Goal: Register for event/course

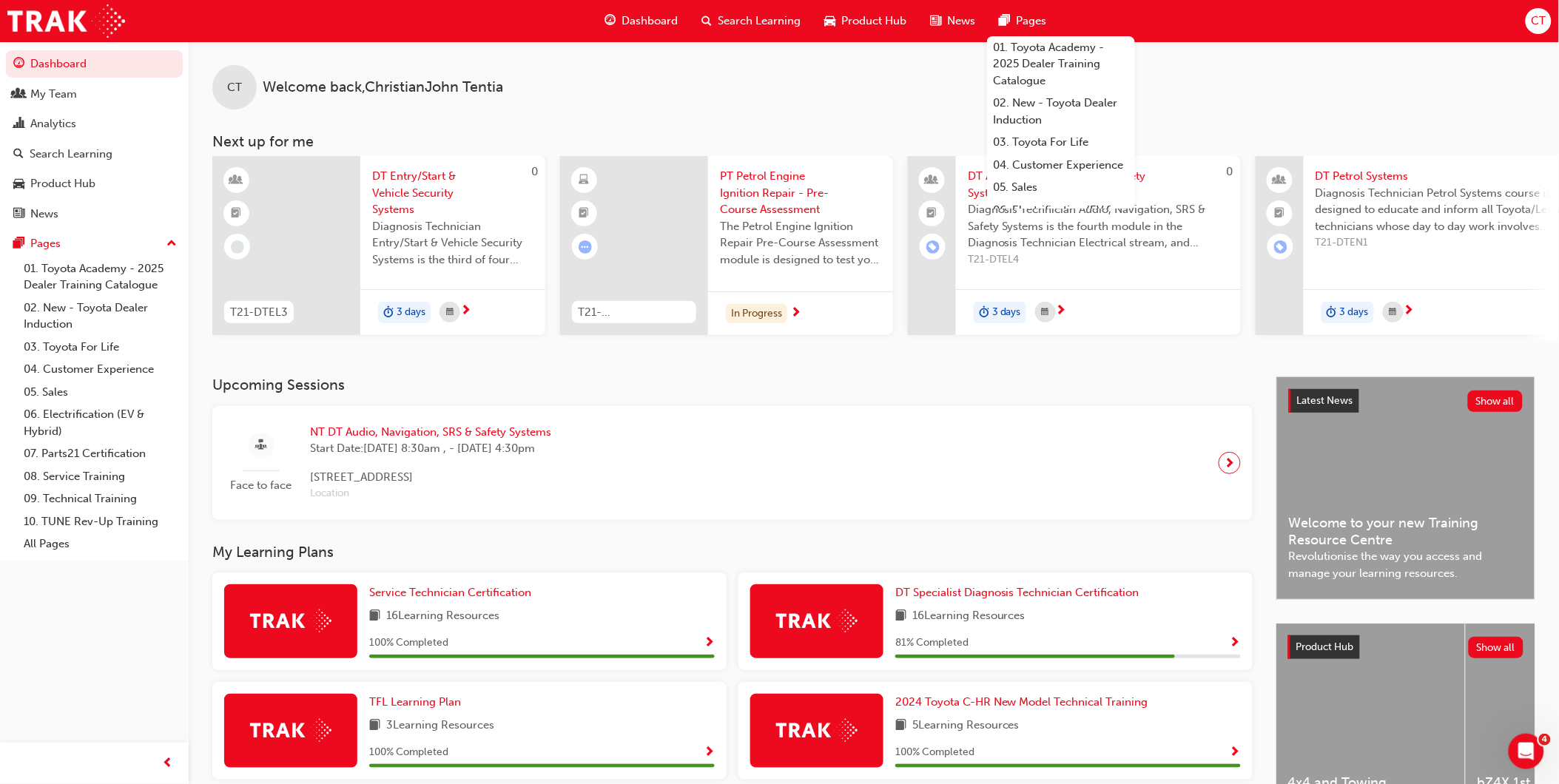
click at [629, 23] on span "Dashboard" at bounding box center [649, 21] width 57 height 17
click at [632, 19] on span "Dashboard" at bounding box center [649, 21] width 57 height 17
click at [638, 16] on span "Dashboard" at bounding box center [649, 21] width 57 height 17
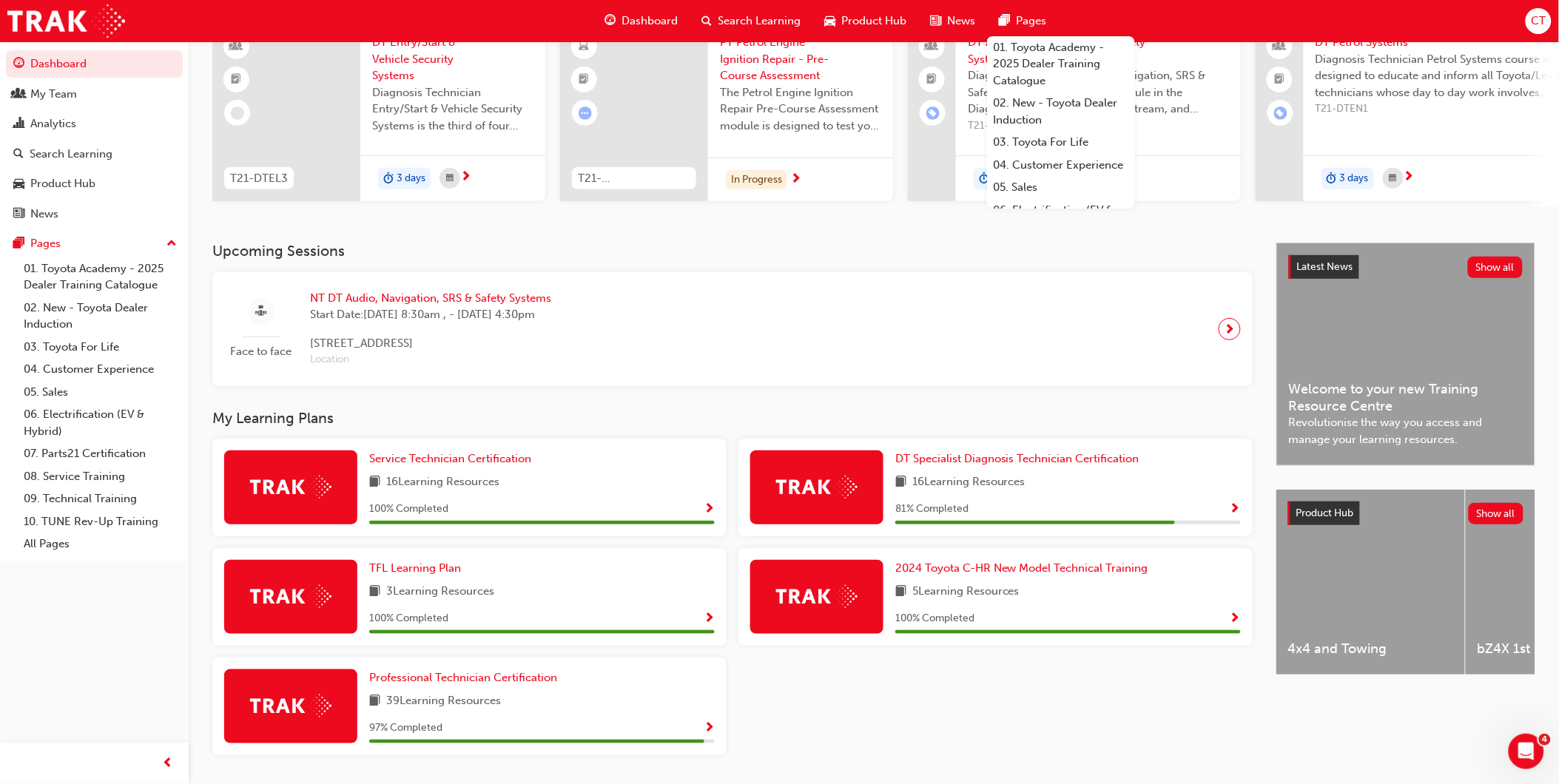
scroll to position [164, 0]
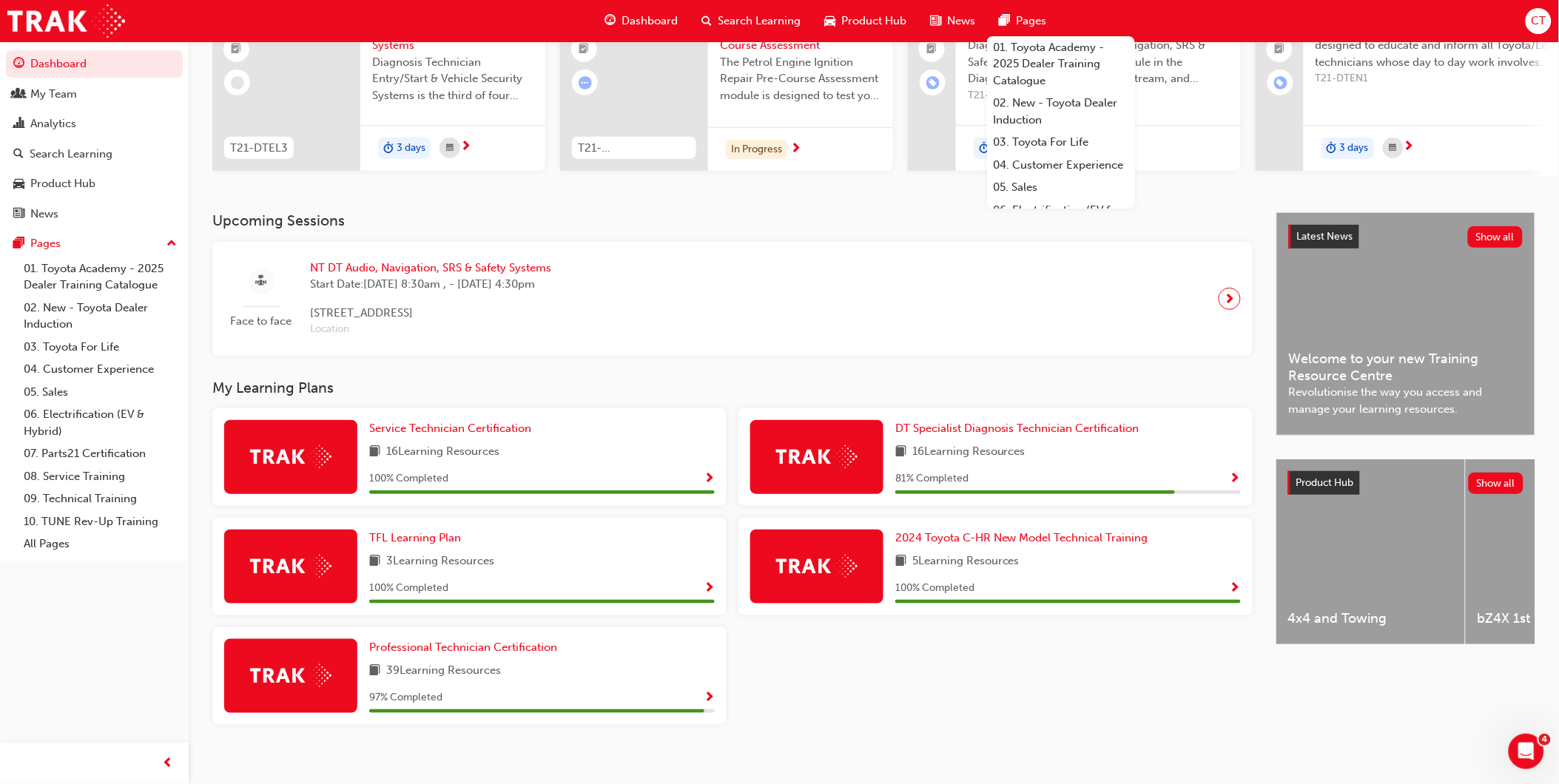
click at [1000, 456] on span "16 Learning Resources" at bounding box center [969, 452] width 113 height 19
click at [1006, 432] on span "DT Specialist Diagnosis Technician Certification" at bounding box center [1018, 427] width 245 height 13
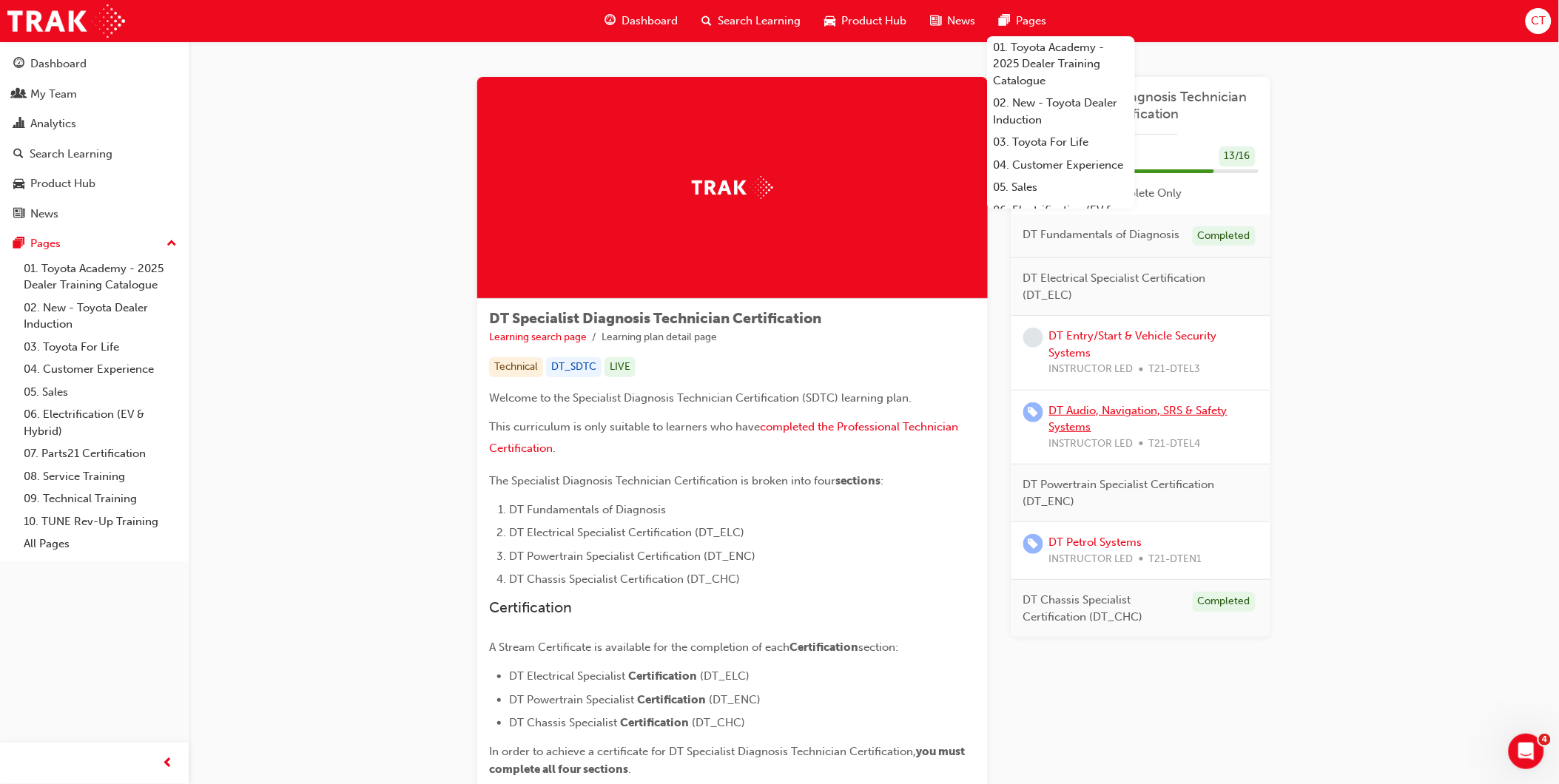
click at [1078, 405] on link "DT Audio, Navigation, SRS & Safety Systems" at bounding box center [1137, 418] width 178 height 31
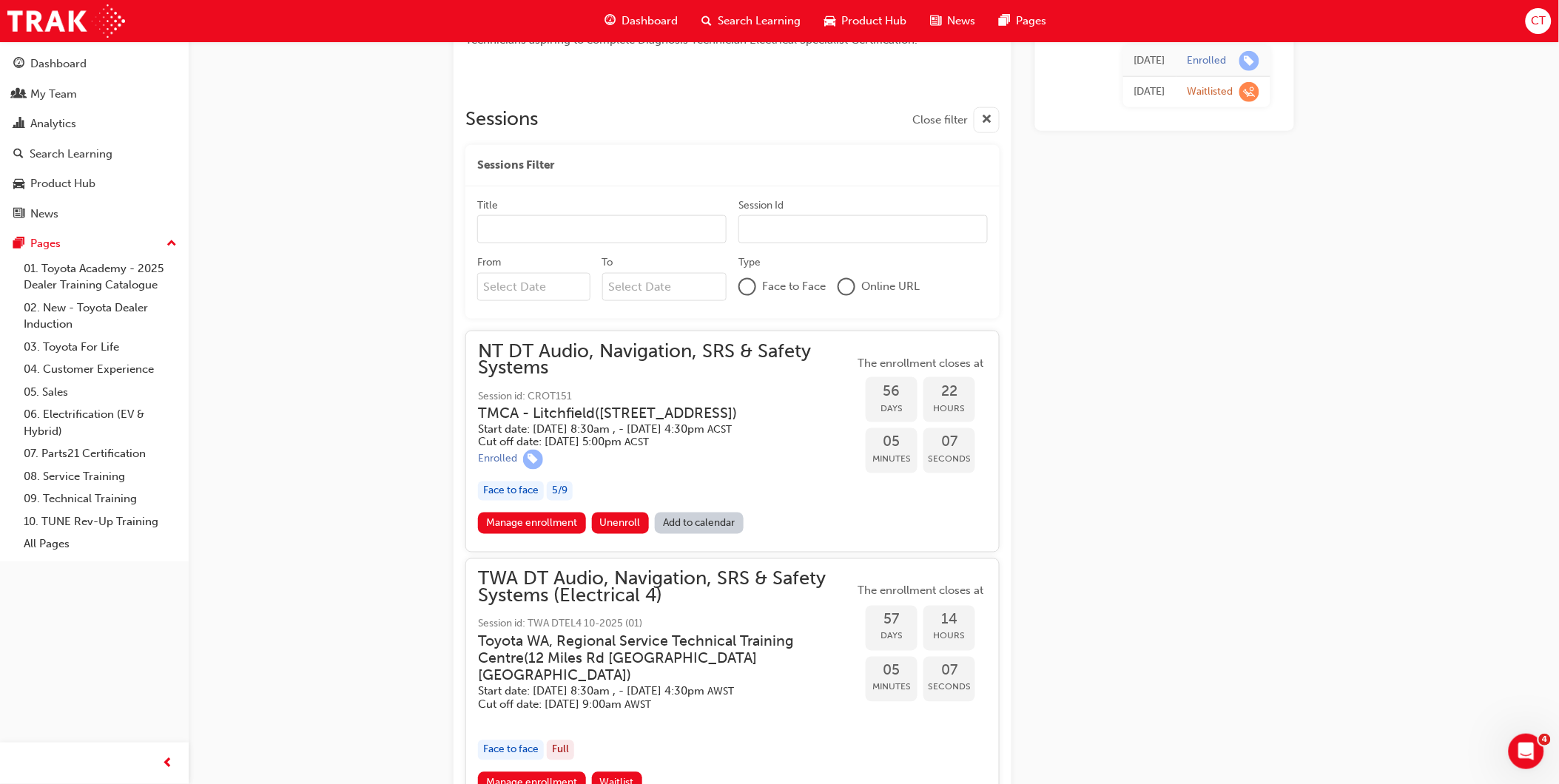
scroll to position [574, 0]
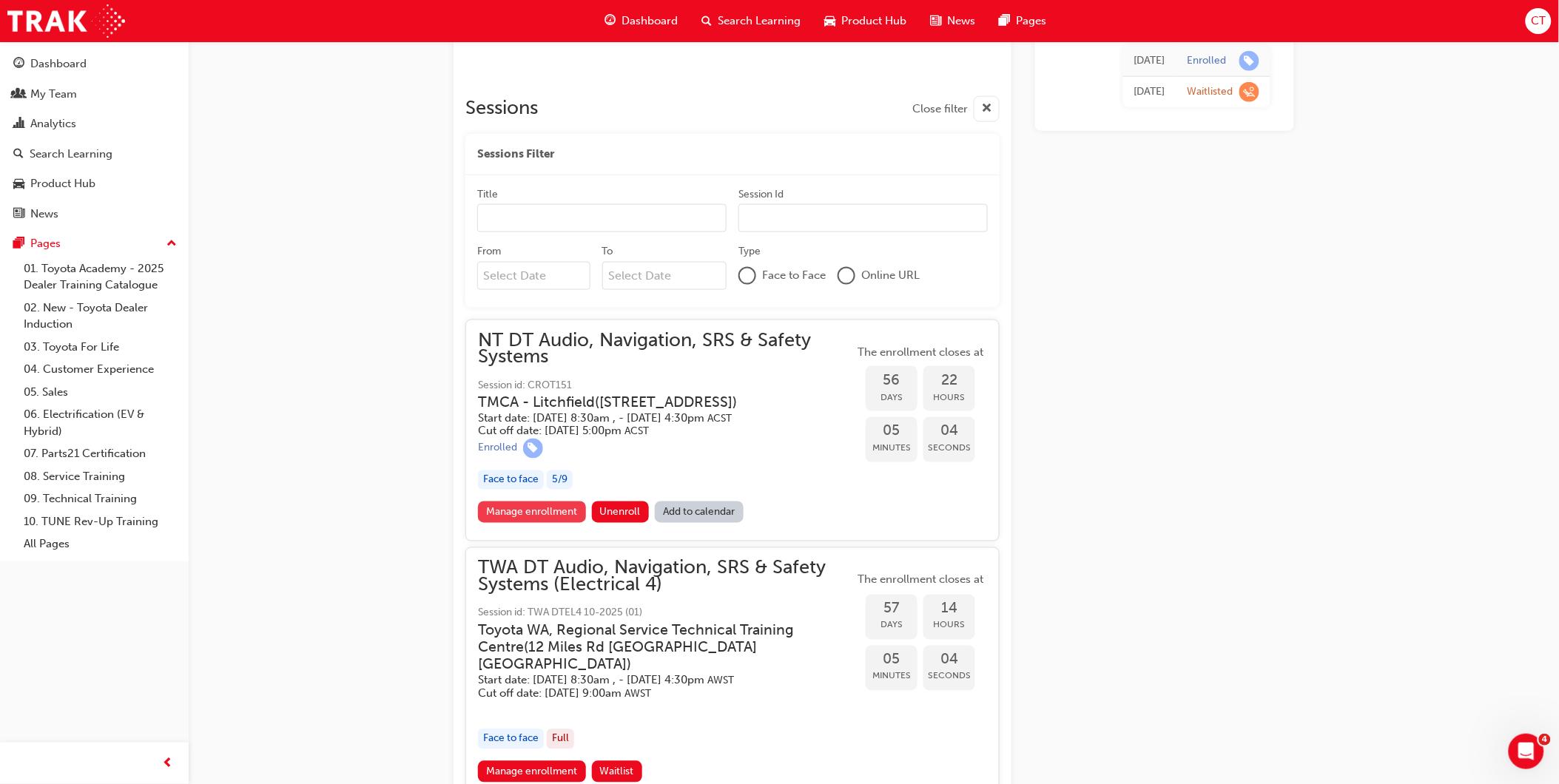
click at [524, 523] on link "Manage enrollment" at bounding box center [532, 513] width 108 height 22
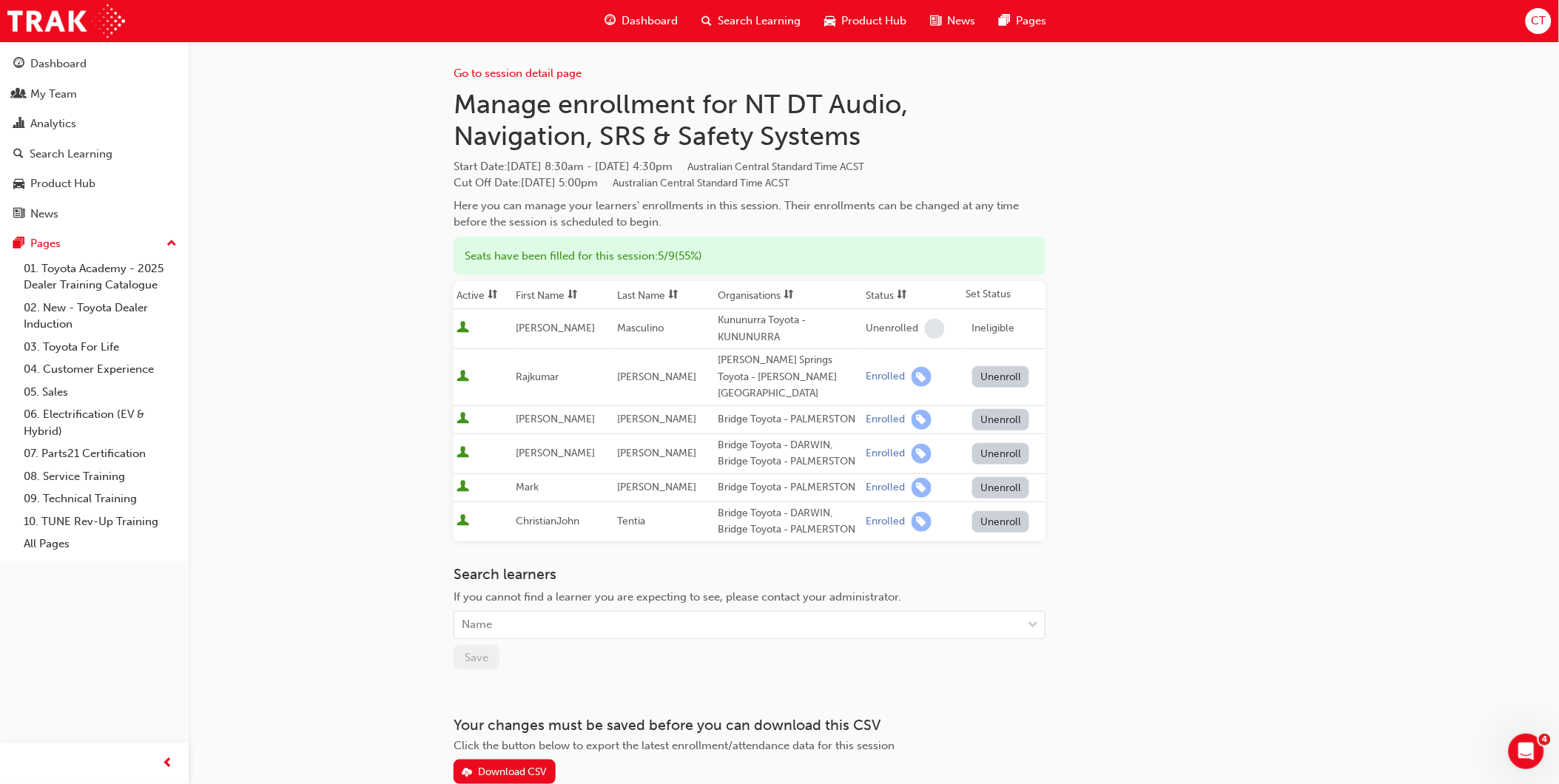
click at [656, 25] on span "Dashboard" at bounding box center [649, 21] width 57 height 17
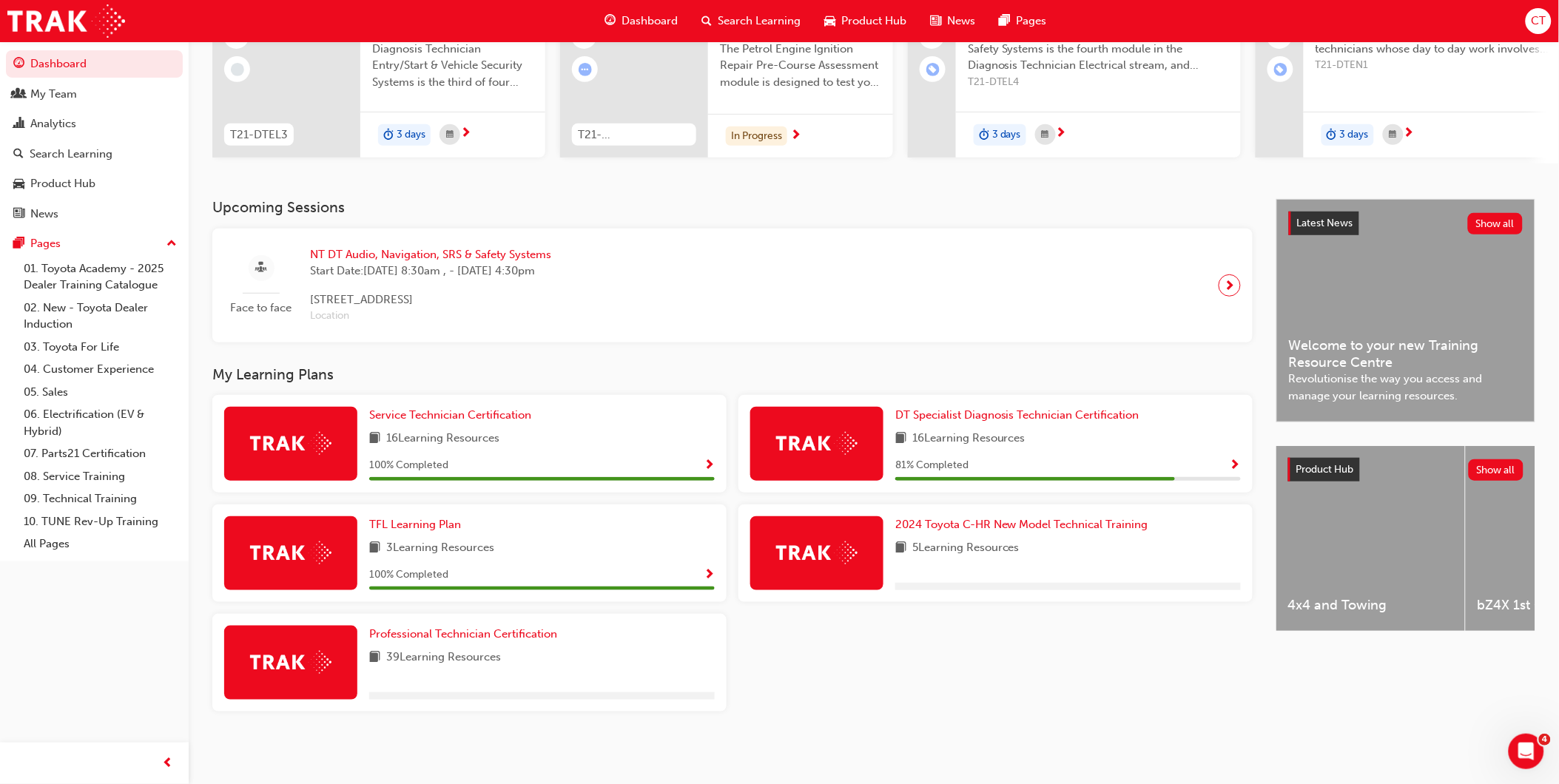
scroll to position [182, 0]
